Goal: Check status: Check status

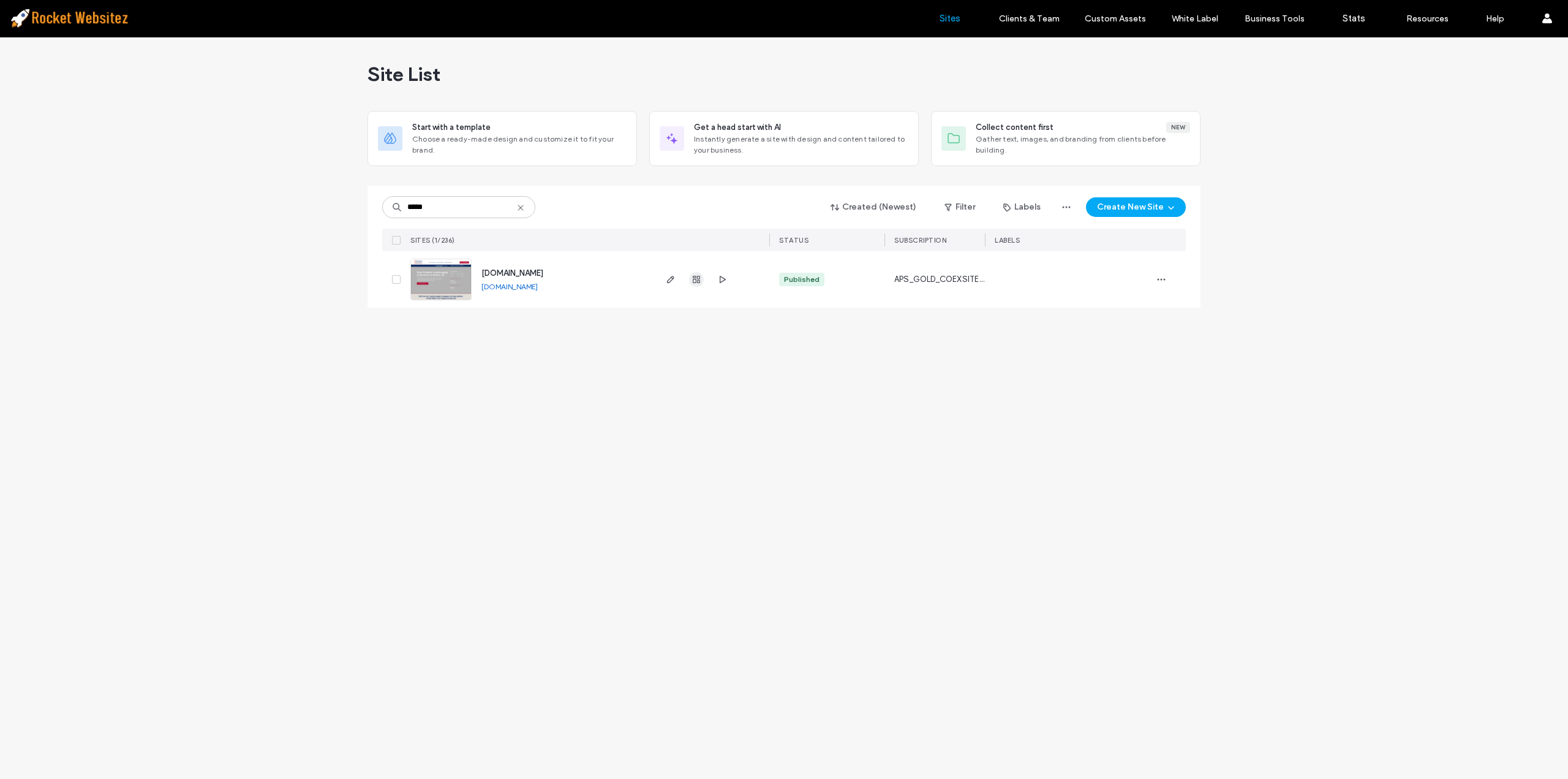
type input "*****"
click at [694, 282] on use "button" at bounding box center [696, 279] width 7 height 7
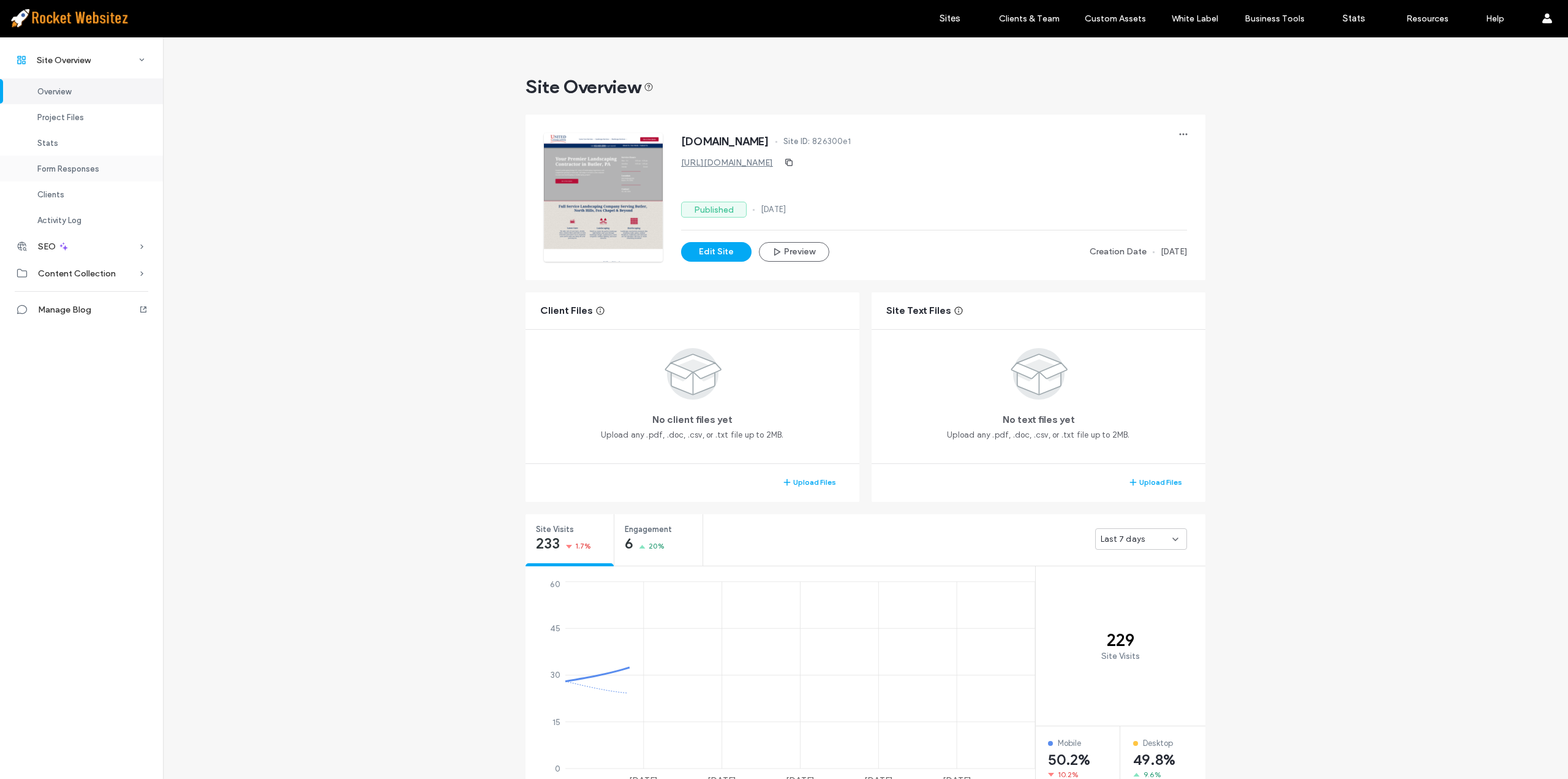
click at [88, 165] on span "Form Responses" at bounding box center [68, 169] width 62 height 9
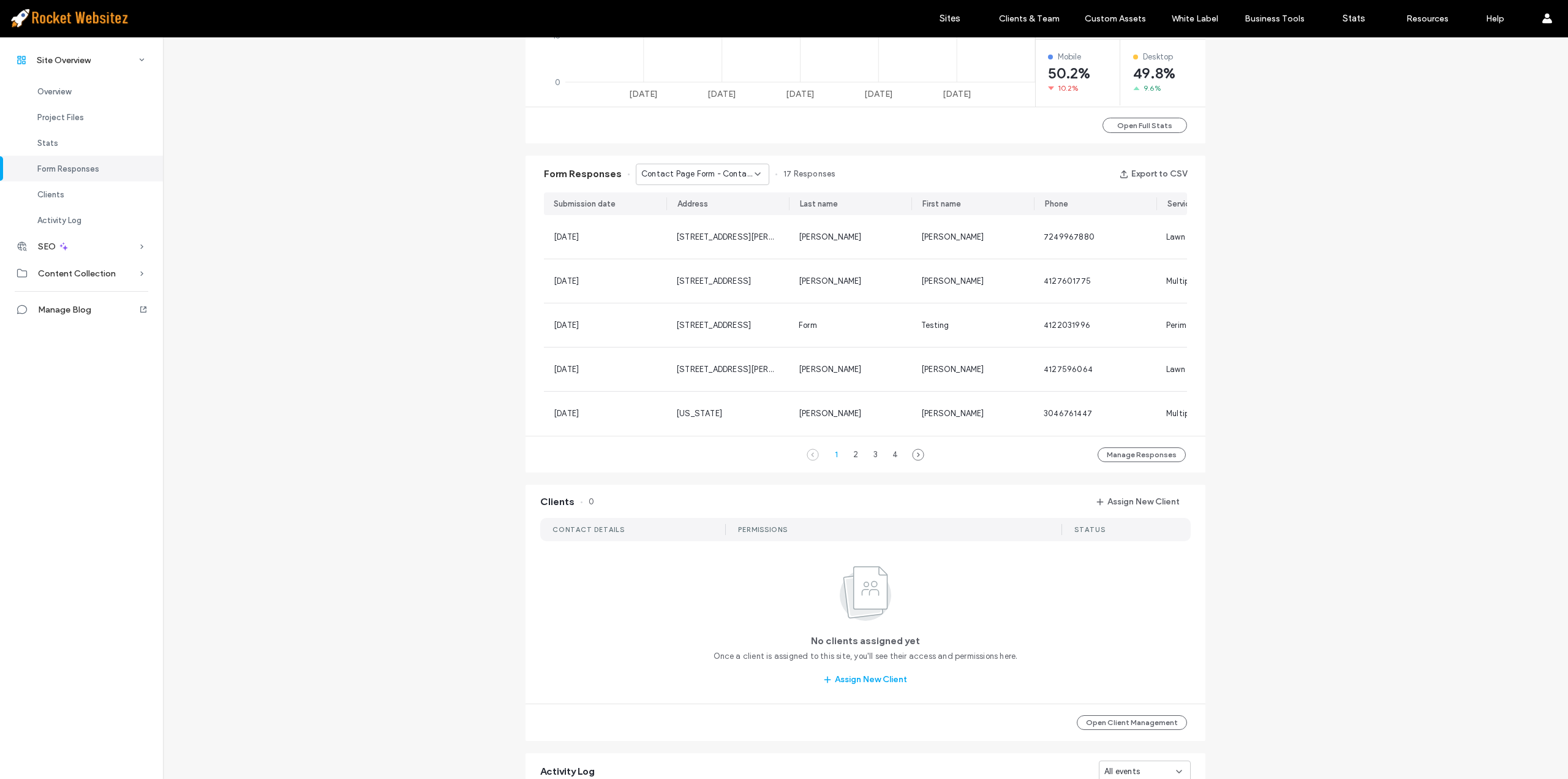
scroll to position [799, 0]
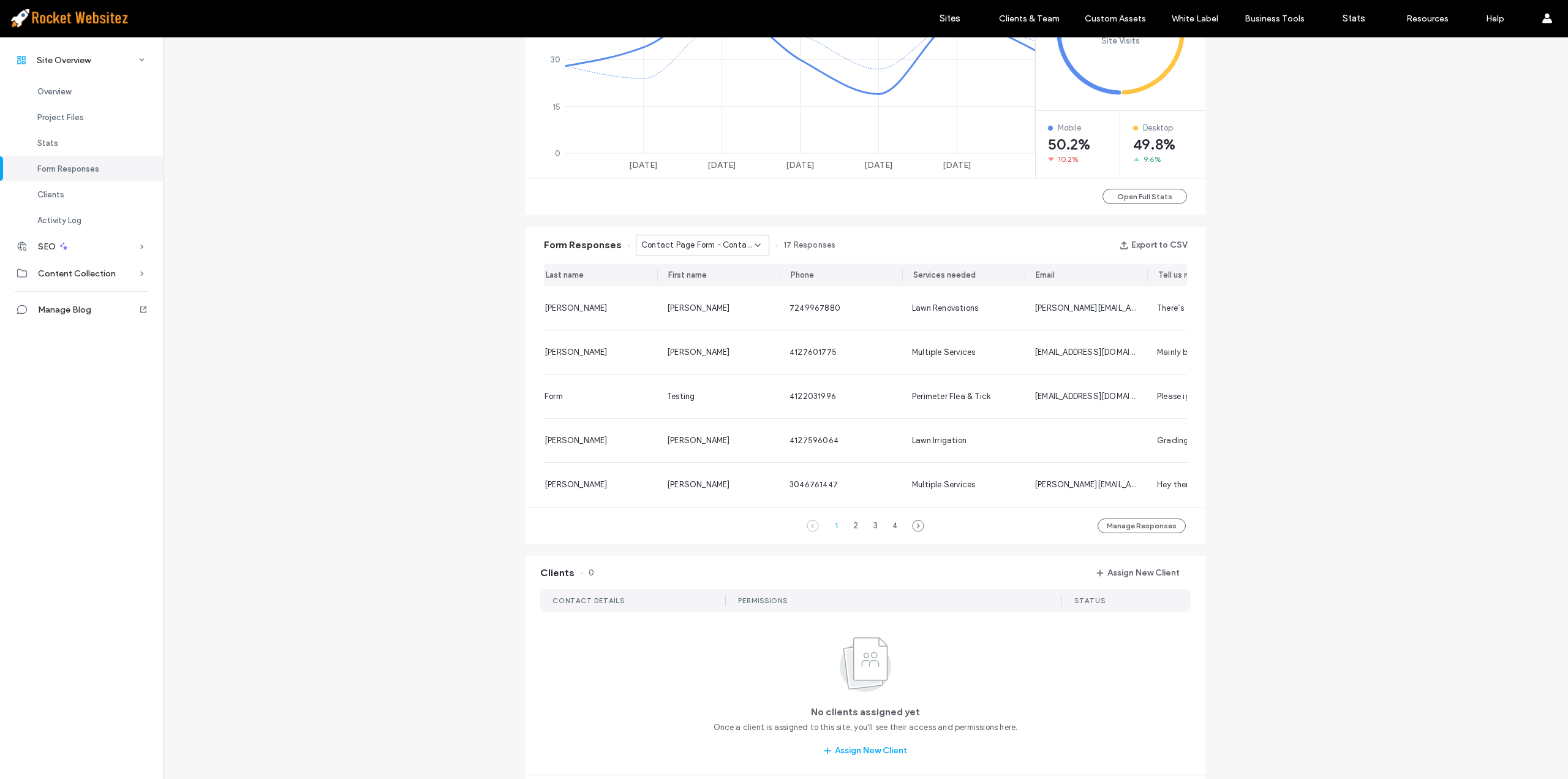
scroll to position [0, 121]
click at [849, 533] on div "2" at bounding box center [856, 526] width 15 height 15
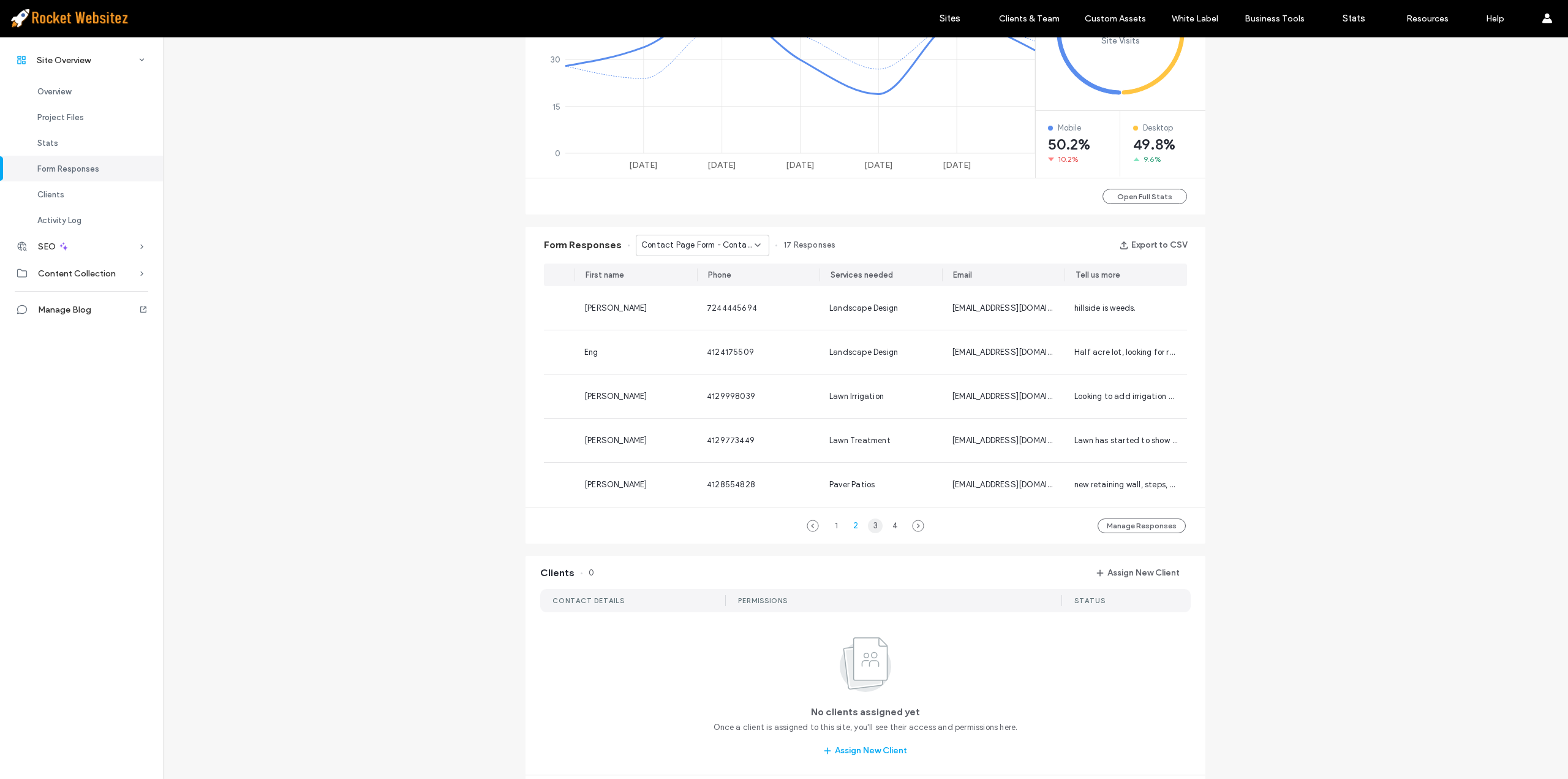
click at [868, 529] on div "3" at bounding box center [875, 526] width 15 height 15
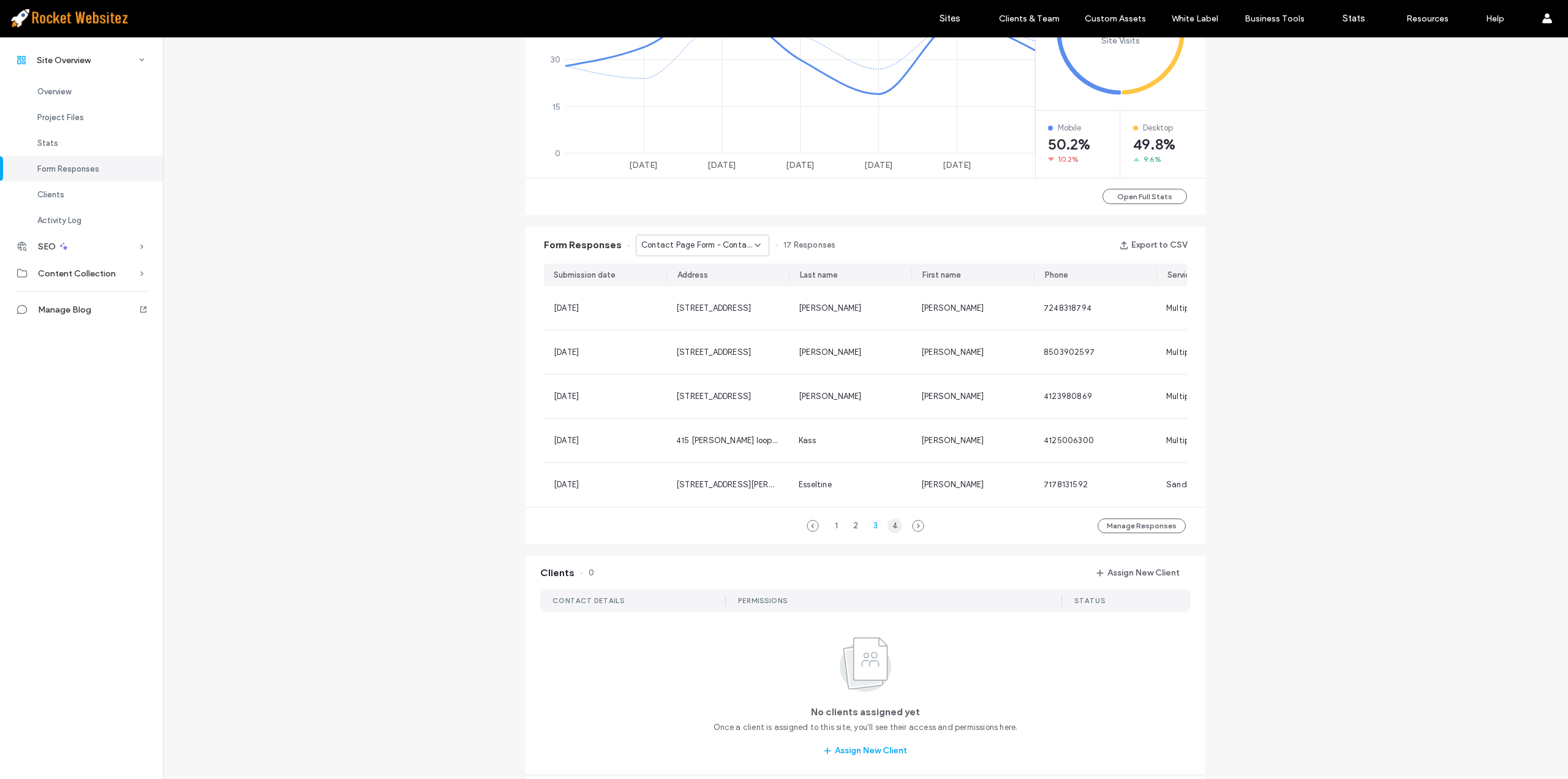
click at [888, 533] on div "4" at bounding box center [895, 526] width 15 height 15
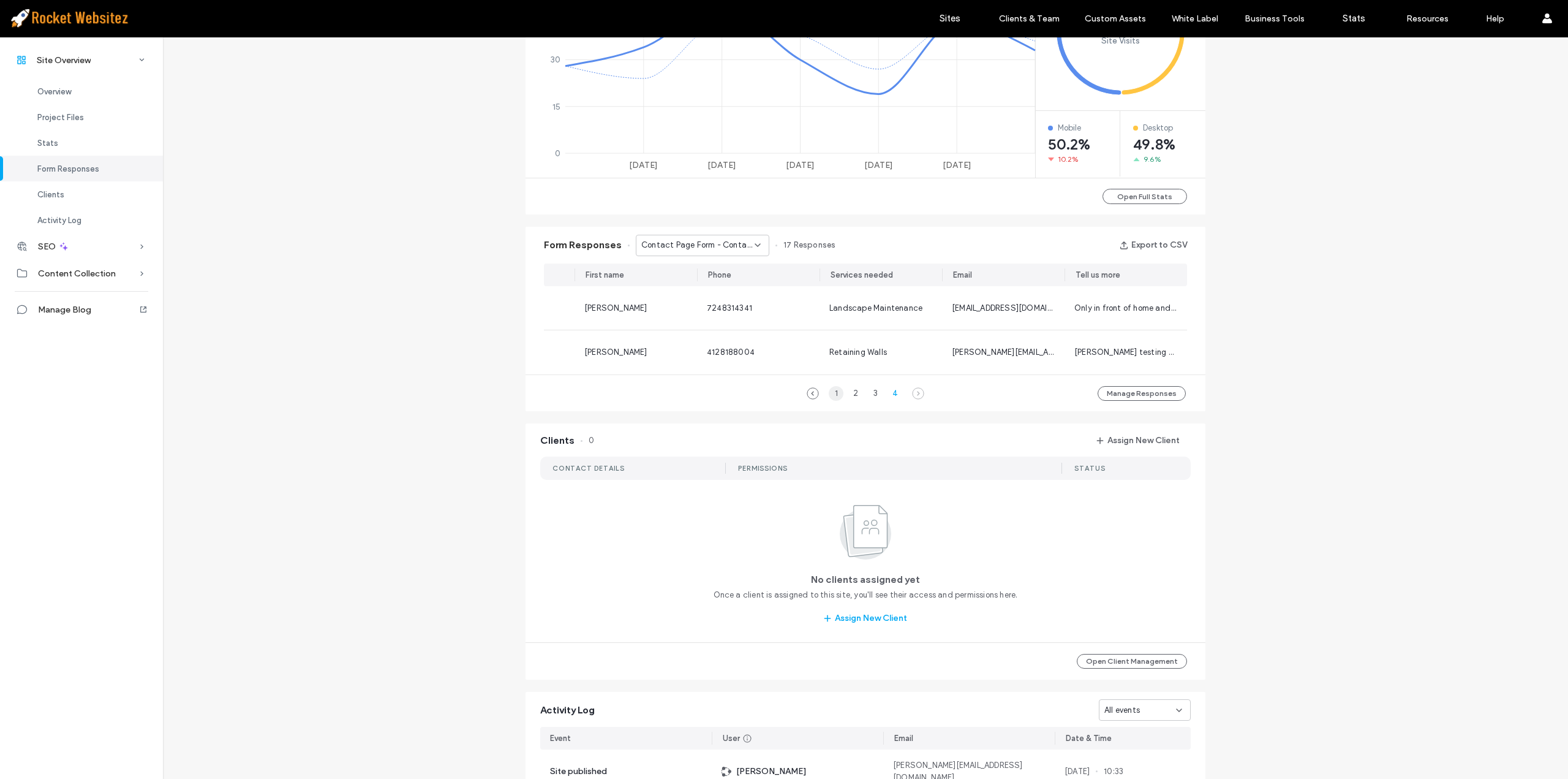
click at [832, 399] on div "1" at bounding box center [836, 393] width 15 height 15
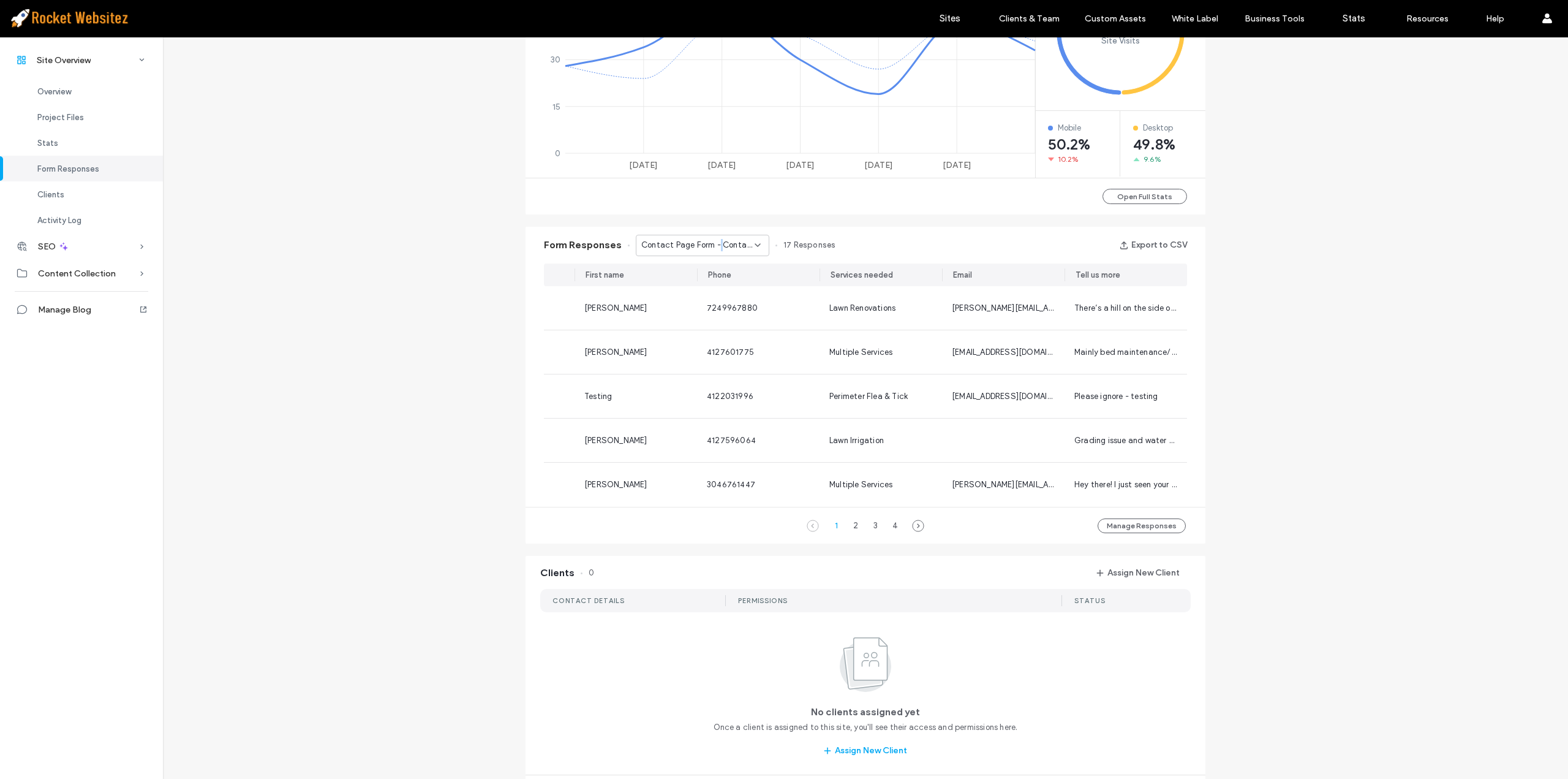
click at [714, 239] on span "Contact Page Form - Contact page" at bounding box center [697, 246] width 113 height 12
click at [701, 291] on span "Footer Form - Header/Footer" at bounding box center [689, 289] width 108 height 12
